Goal: Task Accomplishment & Management: Use online tool/utility

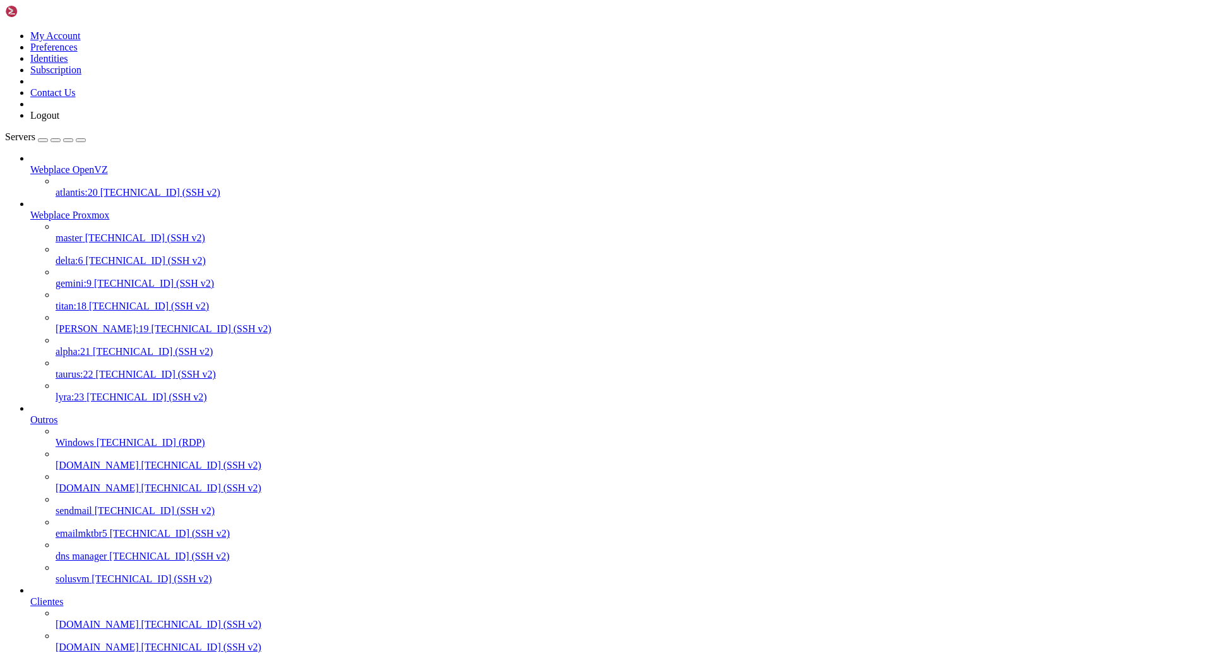
scroll to position [24165, 0]
click at [115, 379] on span "[TECHNICAL_ID] (SSH v2)" at bounding box center [156, 374] width 120 height 11
click at [83, 232] on span "master" at bounding box center [69, 237] width 27 height 11
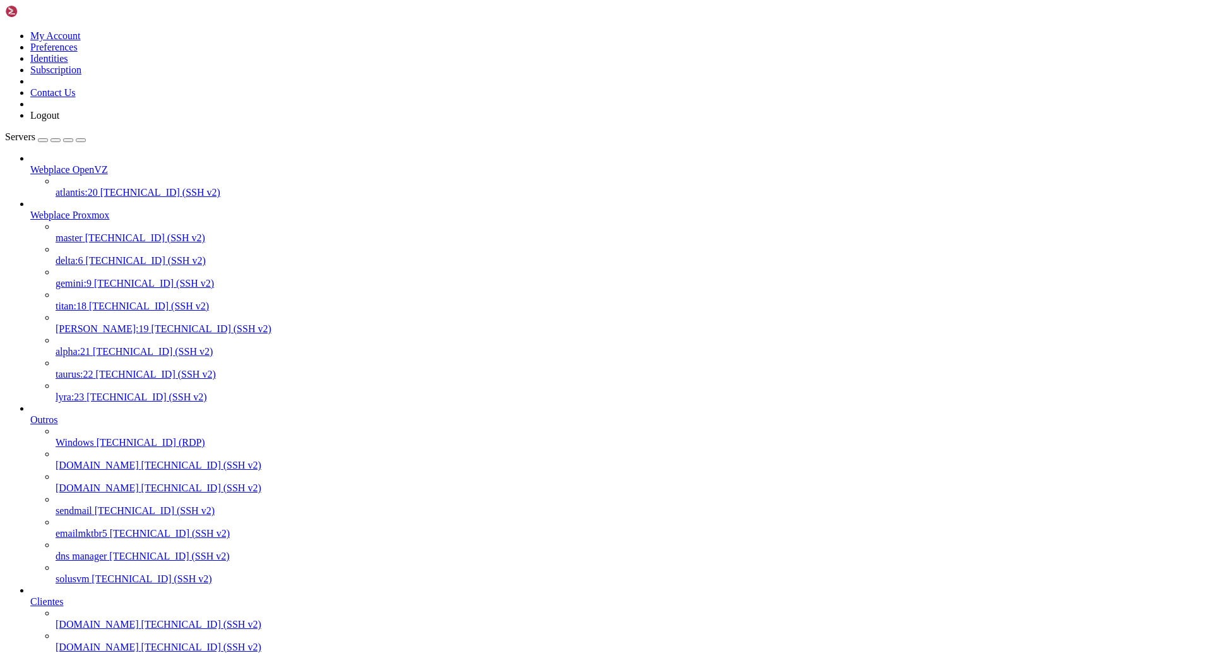
click at [83, 232] on span "master" at bounding box center [69, 237] width 27 height 11
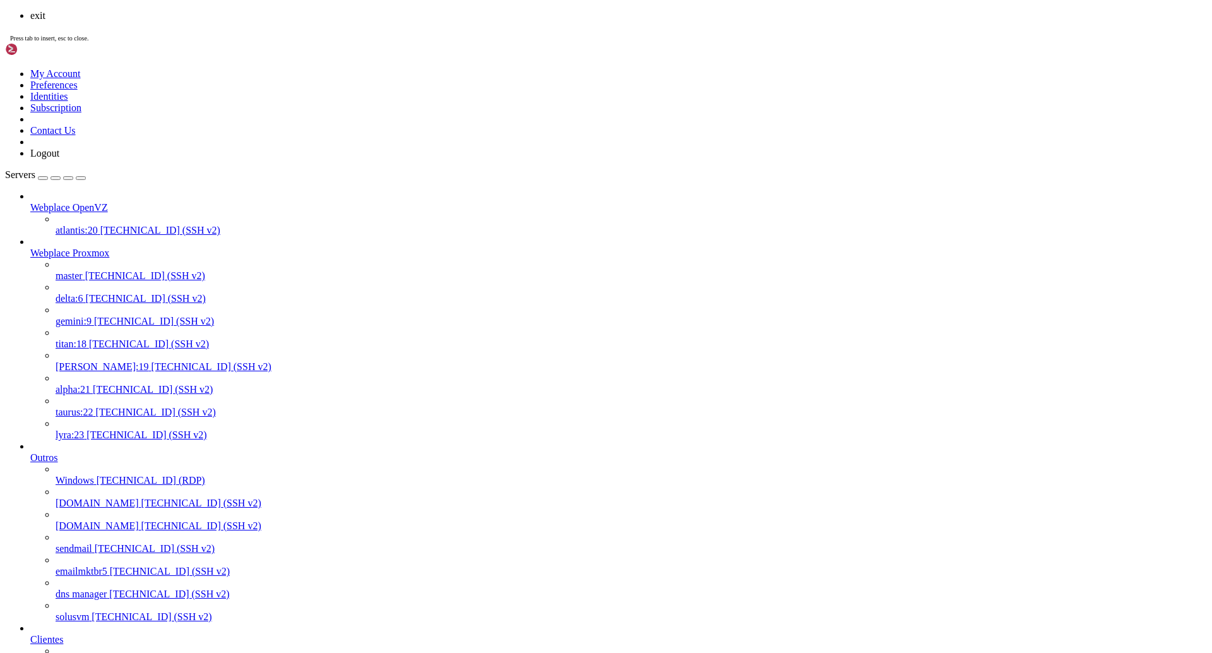
scroll to position [24187, 0]
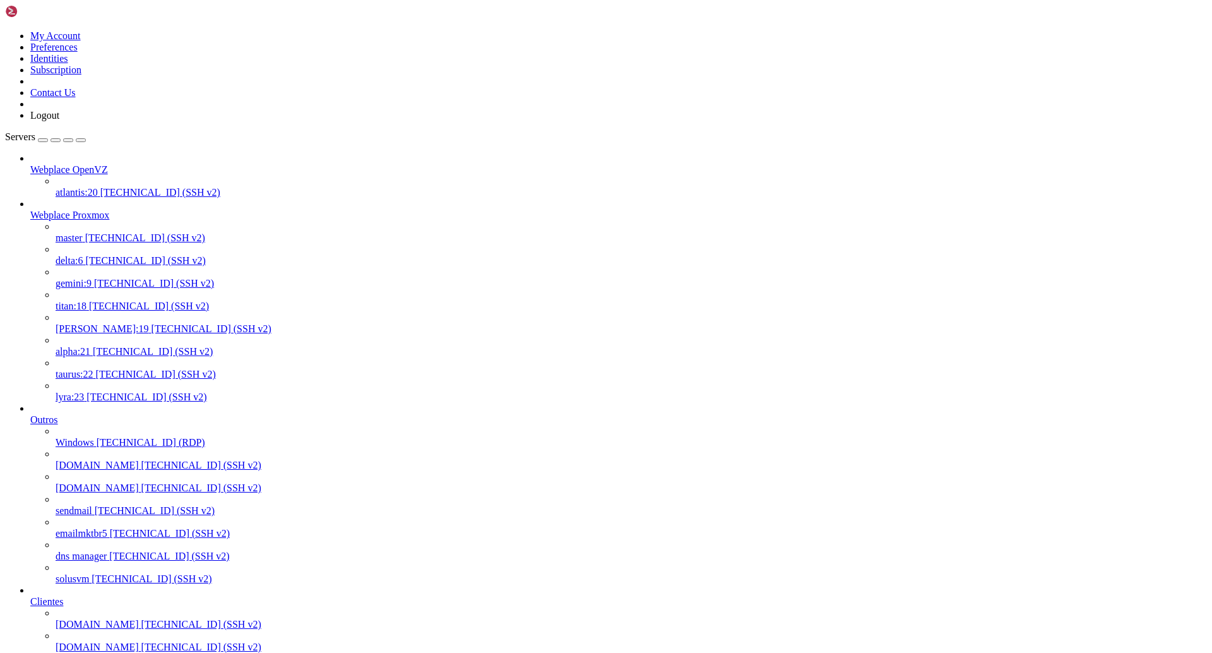
click at [86, 131] on link "Servers" at bounding box center [45, 136] width 81 height 11
click at [81, 140] on div "button" at bounding box center [81, 140] width 0 height 0
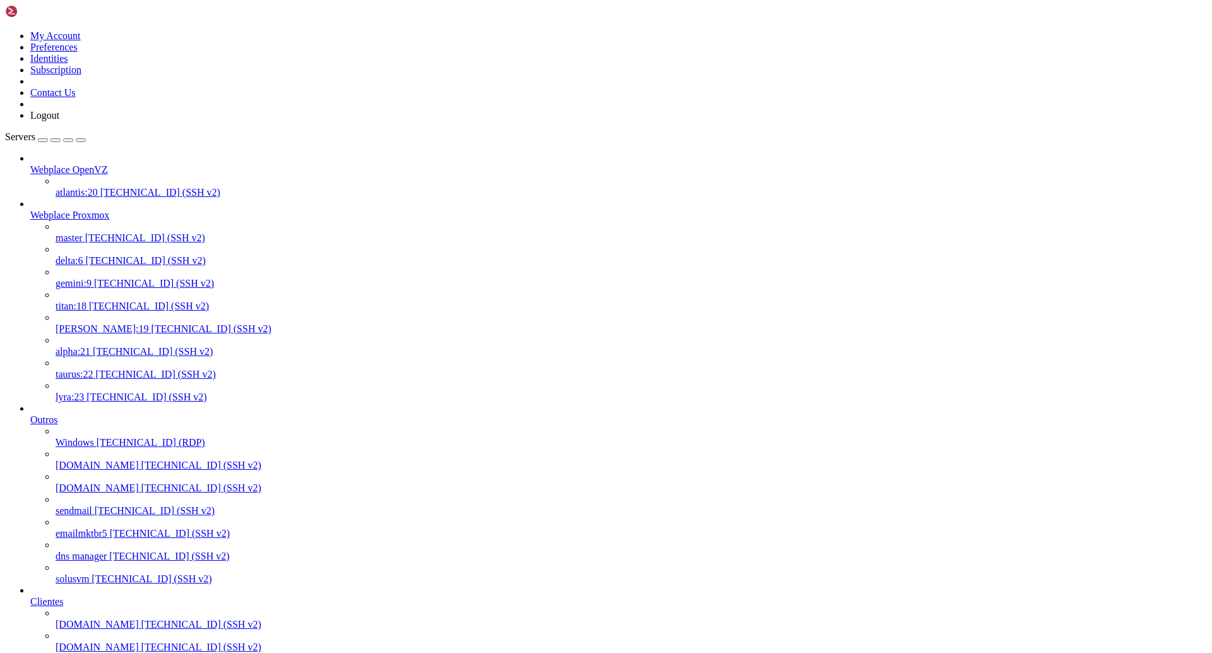
scroll to position [627019, 0]
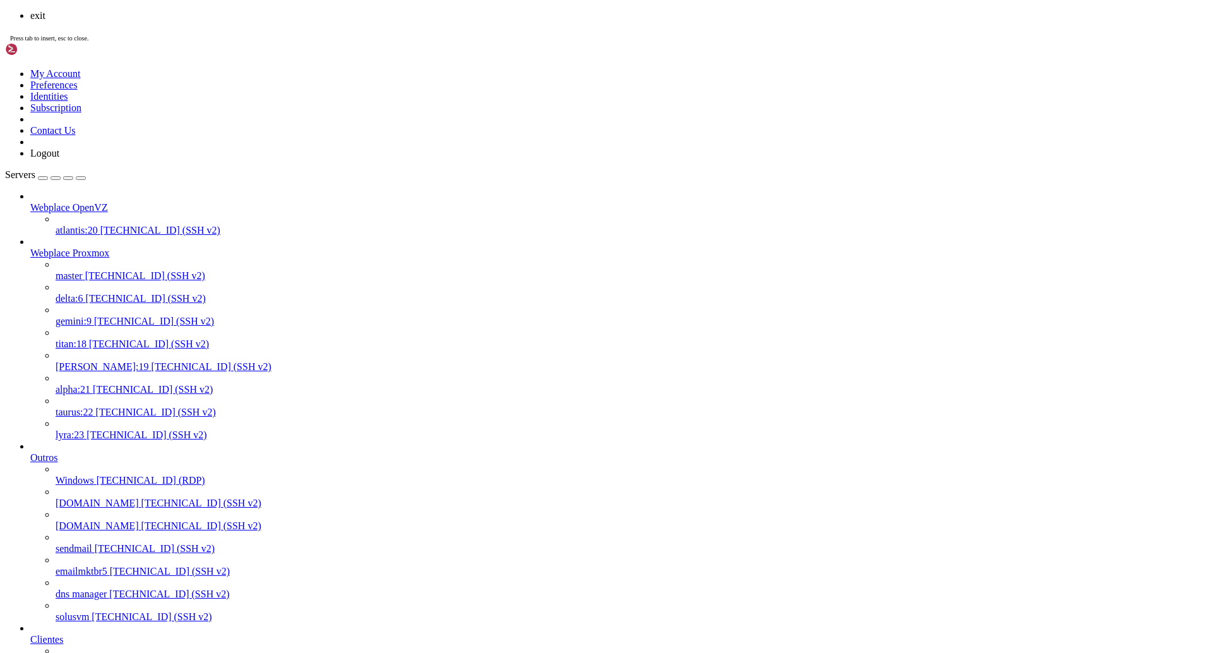
scroll to position [383430, 0]
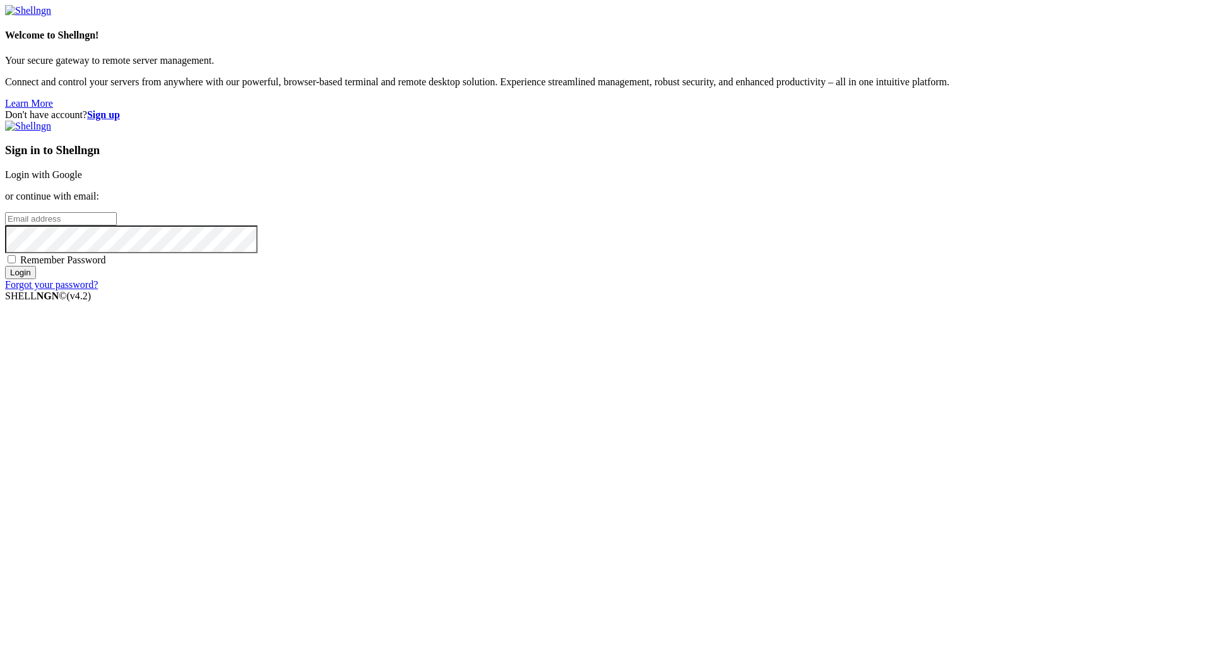
type input "[PERSON_NAME][EMAIL_ADDRESS][DOMAIN_NAME]"
click at [36, 279] on input "Login" at bounding box center [20, 272] width 31 height 13
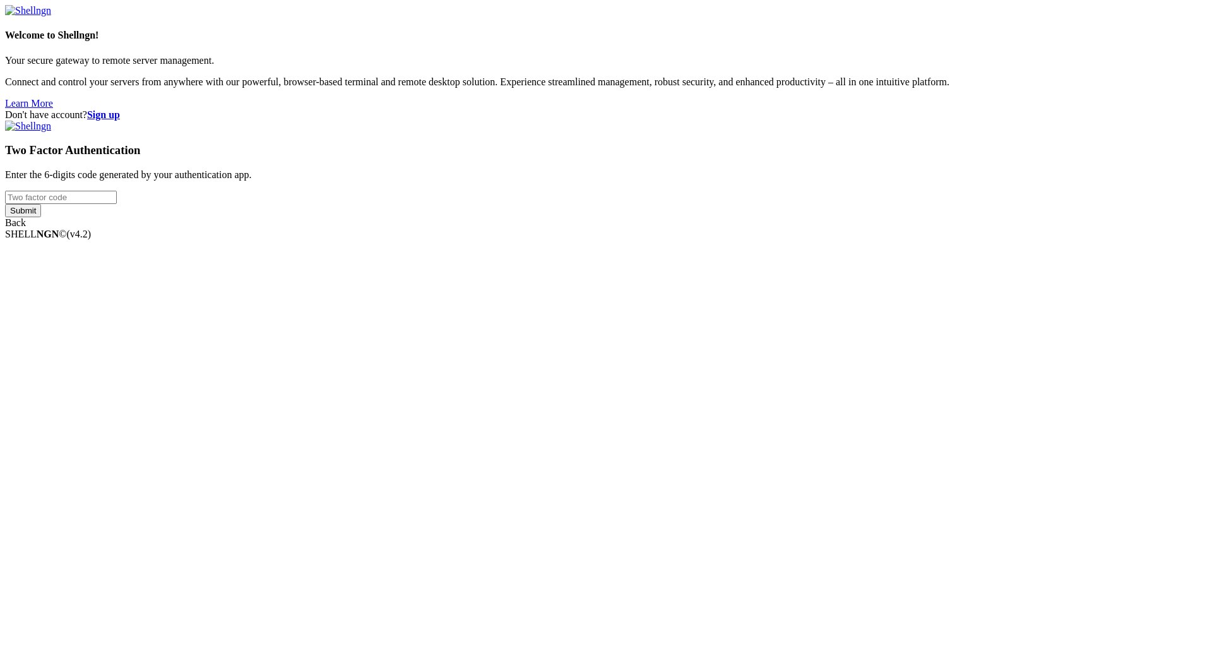
click at [117, 204] on input "number" at bounding box center [61, 197] width 112 height 13
click at [945, 228] on div "Don't have account? Sign up Two Factor Authentication Enter the 6-digits code g…" at bounding box center [606, 168] width 1202 height 119
click at [117, 204] on input "number" at bounding box center [61, 197] width 112 height 13
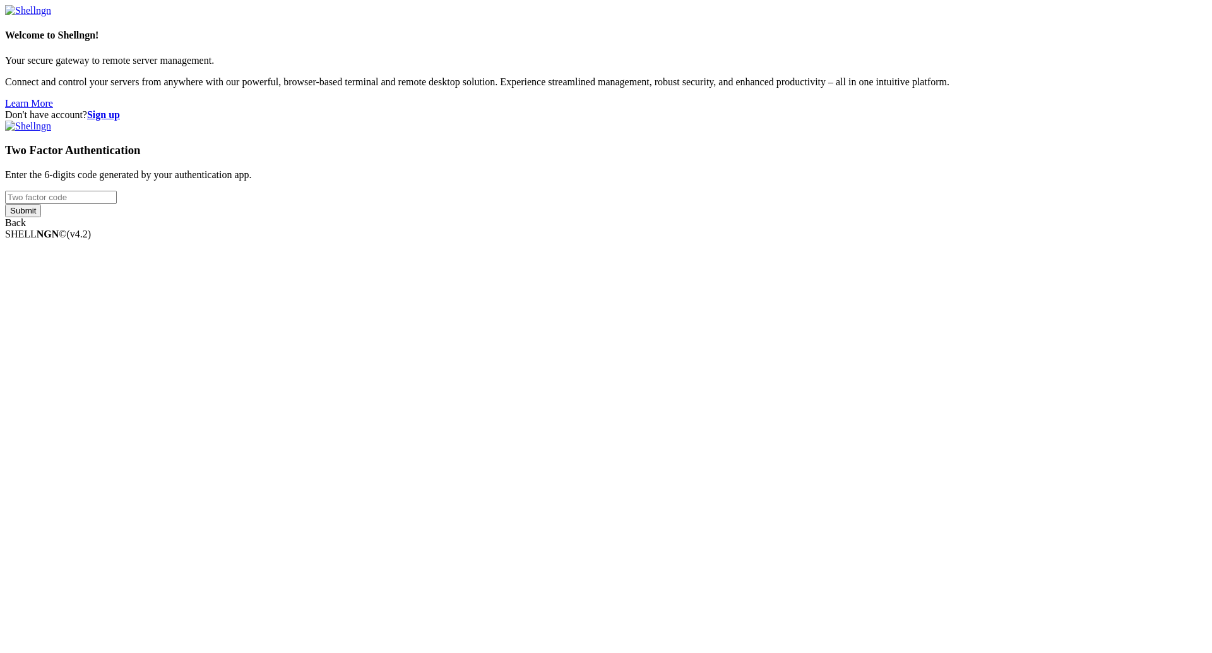
drag, startPoint x: 725, startPoint y: 350, endPoint x: 726, endPoint y: 342, distance: 8.4
click at [726, 228] on div "Two Factor Authentication Enter the 6-digits code generated by your authenticat…" at bounding box center [606, 175] width 1202 height 108
paste input "465278"
type input "465278"
click at [41, 217] on input "Submit" at bounding box center [23, 210] width 36 height 13
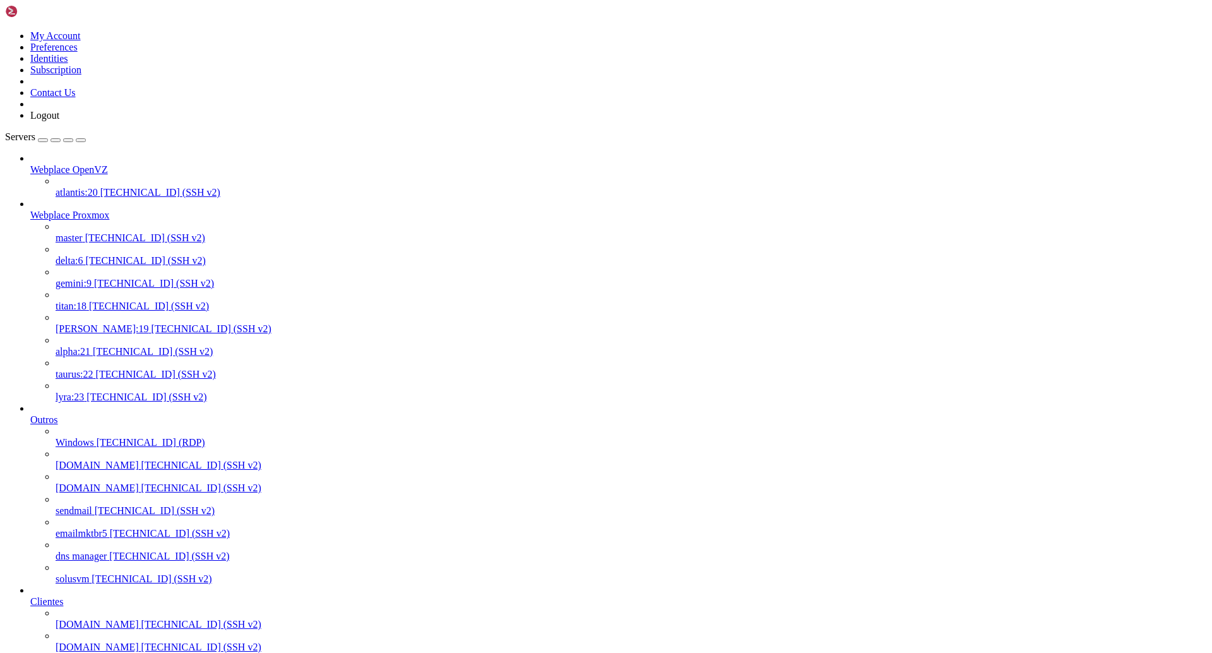
scroll to position [505, 0]
click at [107, 619] on span "[DOMAIN_NAME]" at bounding box center [97, 624] width 83 height 11
drag, startPoint x: 312, startPoint y: 1906, endPoint x: 10, endPoint y: 1906, distance: 302.3
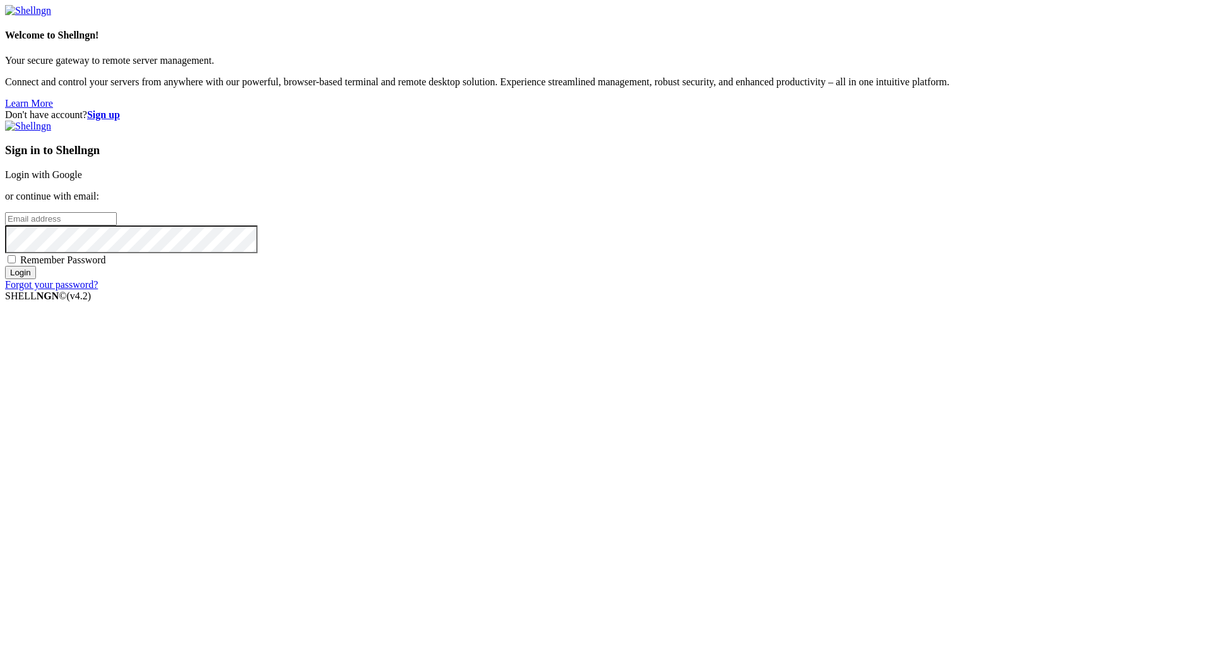
type input "[PERSON_NAME][EMAIL_ADDRESS][DOMAIN_NAME]"
click at [36, 279] on input "Login" at bounding box center [20, 272] width 31 height 13
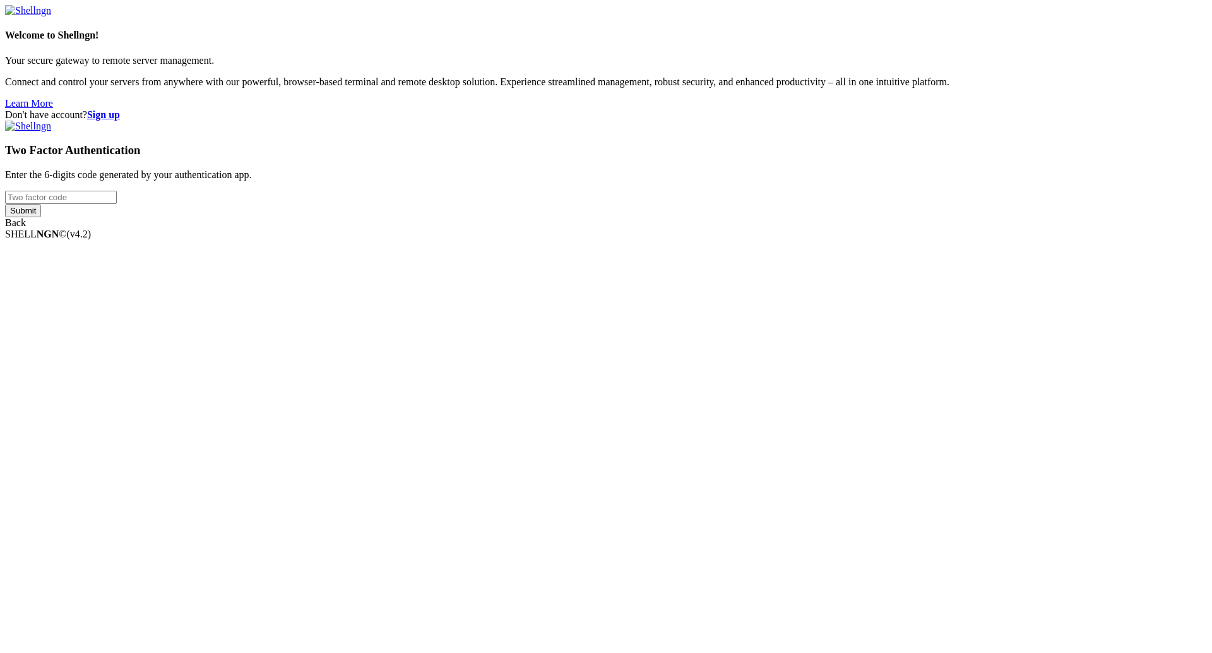
click at [117, 204] on input "number" at bounding box center [61, 197] width 112 height 13
type input "661343"
click at [842, 228] on div "Back" at bounding box center [606, 222] width 1202 height 11
click at [41, 217] on input "Submit" at bounding box center [23, 210] width 36 height 13
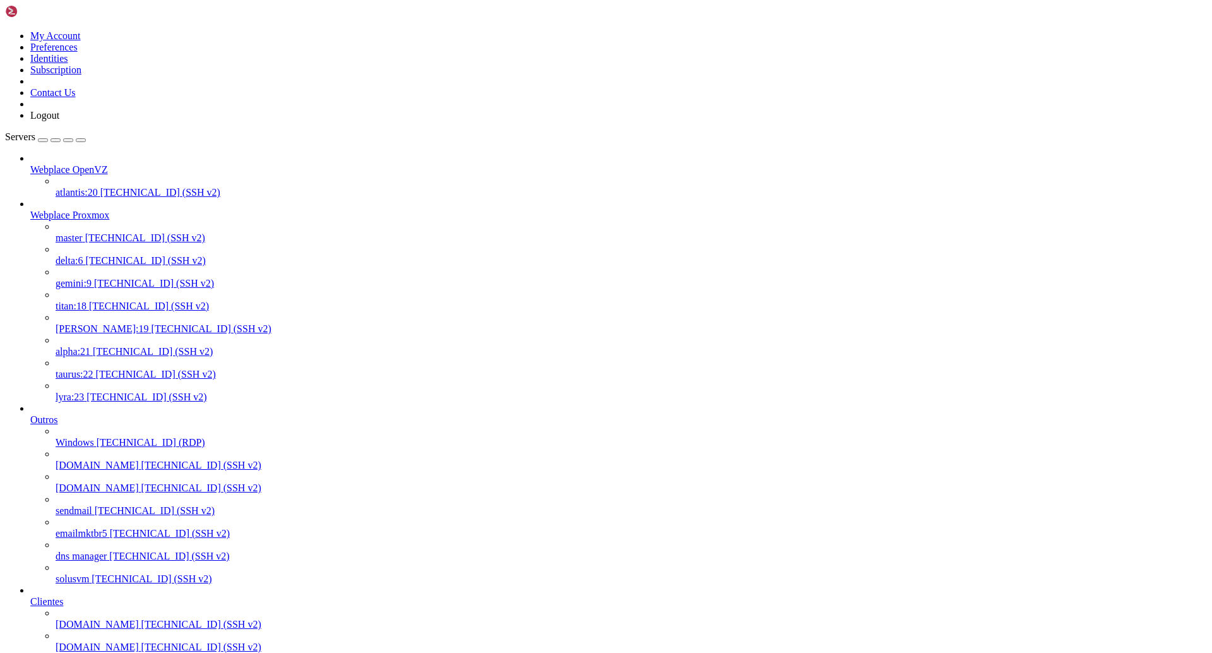
click at [103, 323] on span "[PERSON_NAME]:19" at bounding box center [102, 328] width 93 height 11
drag, startPoint x: 392, startPoint y: 2284, endPoint x: 228, endPoint y: 2280, distance: 163.5
